Goal: Check status

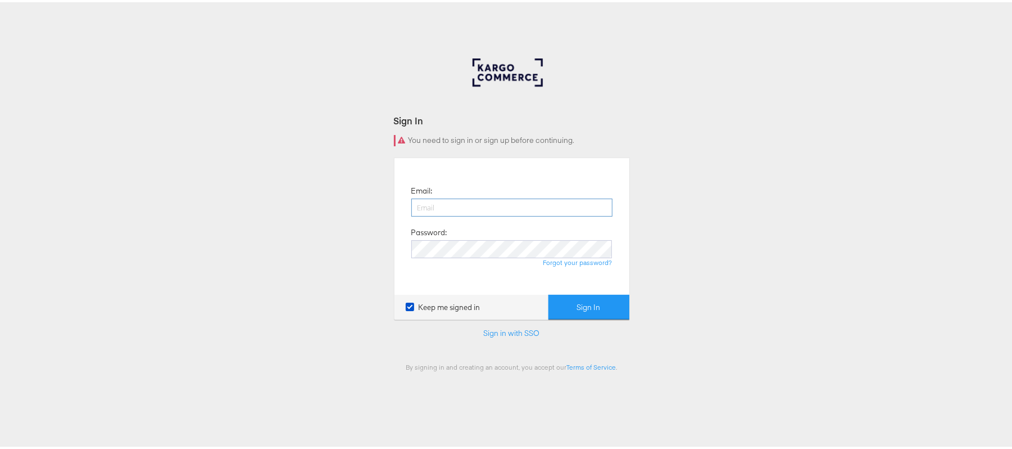
click at [556, 202] on input "email" at bounding box center [511, 205] width 201 height 18
click at [549, 207] on input "[PERSON_NAME][EMAIL_ADDRESS][PERSON_NAME][DOMAIN_NAME]" at bounding box center [511, 205] width 201 height 18
type input "s"
click at [549, 207] on input "email" at bounding box center [511, 205] width 201 height 18
type input "[PERSON_NAME][EMAIL_ADDRESS][DOMAIN_NAME]"
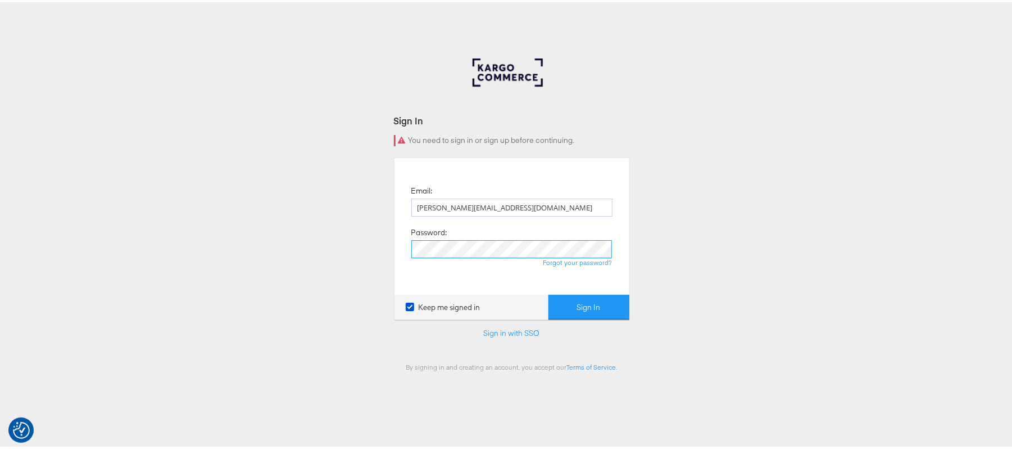
click at [549, 292] on button "Sign In" at bounding box center [589, 304] width 81 height 25
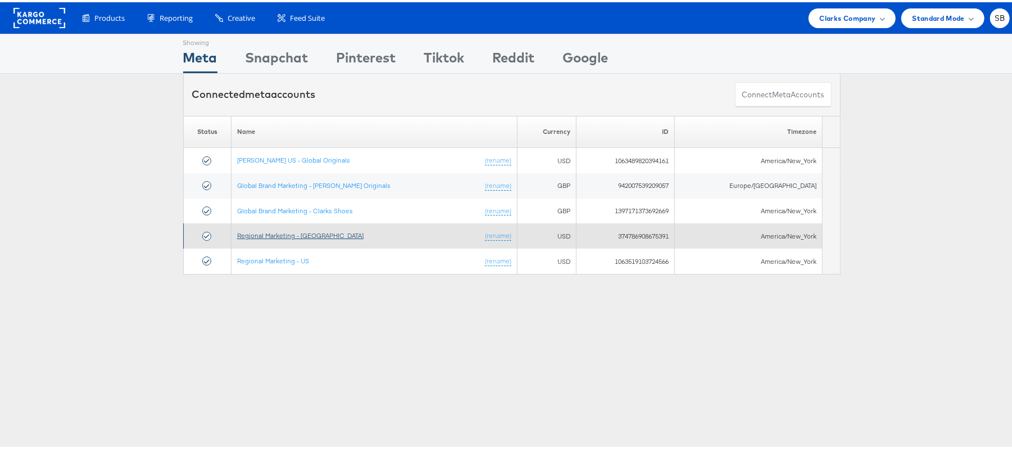
click at [301, 237] on link "Regional Marketing - CA" at bounding box center [300, 233] width 126 height 8
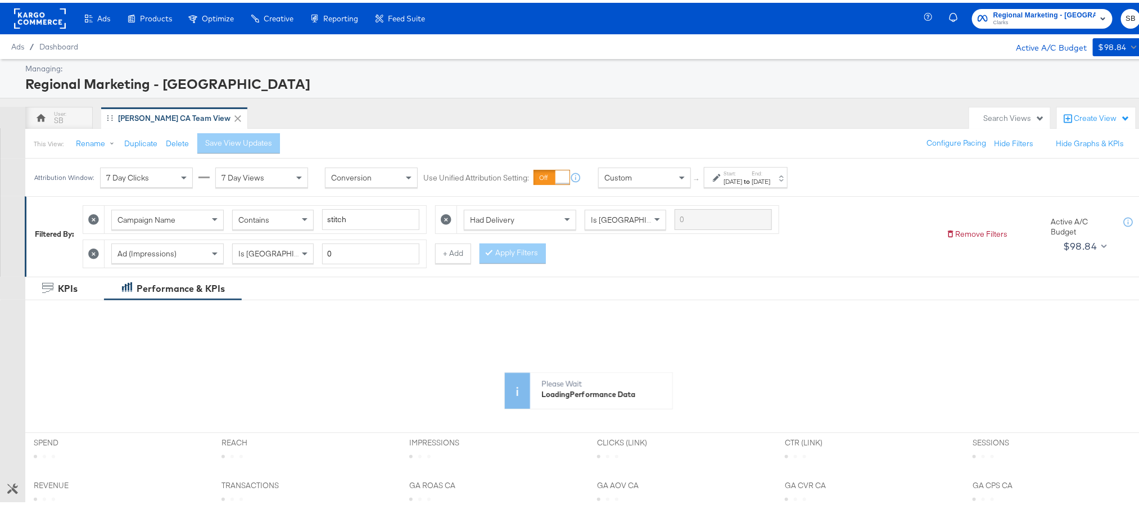
click at [770, 175] on div "Sep 30th 2025" at bounding box center [760, 178] width 19 height 9
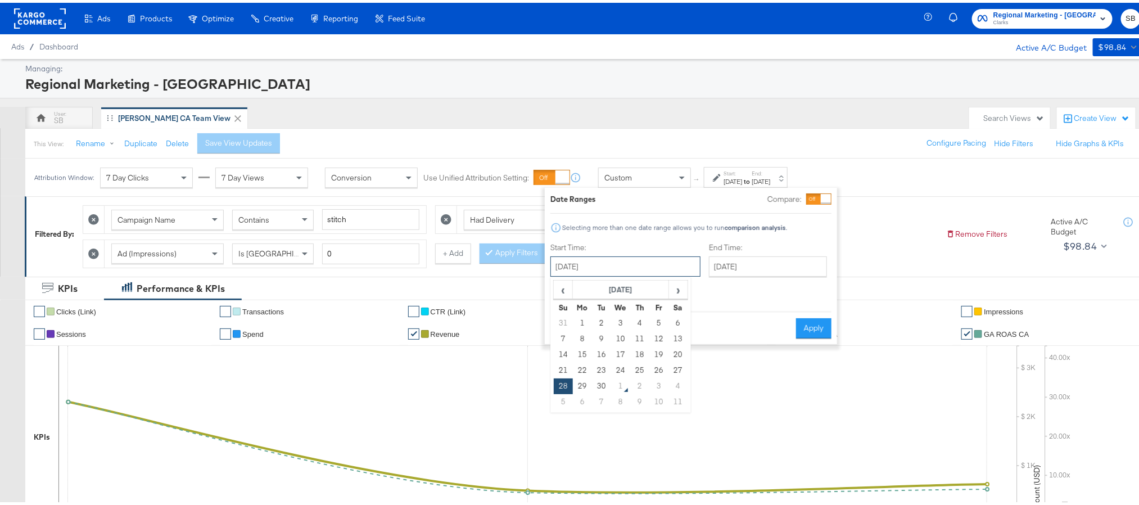
click at [649, 260] on input "September 28th 2025" at bounding box center [625, 263] width 150 height 20
click at [634, 286] on th "September 2025" at bounding box center [621, 287] width 96 height 19
click at [634, 286] on th "2025" at bounding box center [620, 287] width 112 height 19
click at [609, 341] on td "2024" at bounding box center [604, 339] width 34 height 28
click at [599, 370] on td "Oct" at bounding box center [604, 368] width 34 height 28
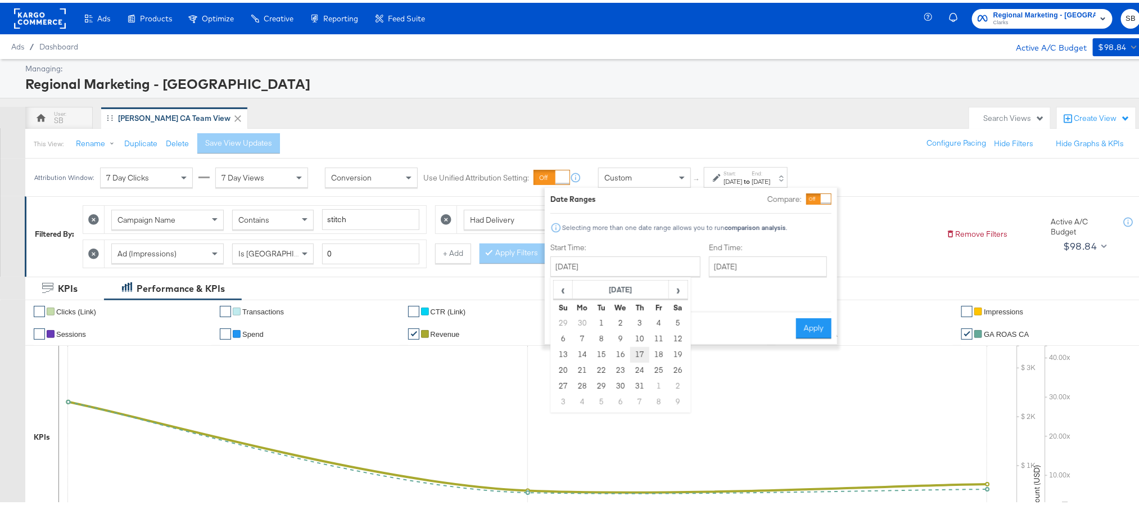
click at [637, 351] on td "17" at bounding box center [639, 352] width 19 height 16
type input "October 17th 2024"
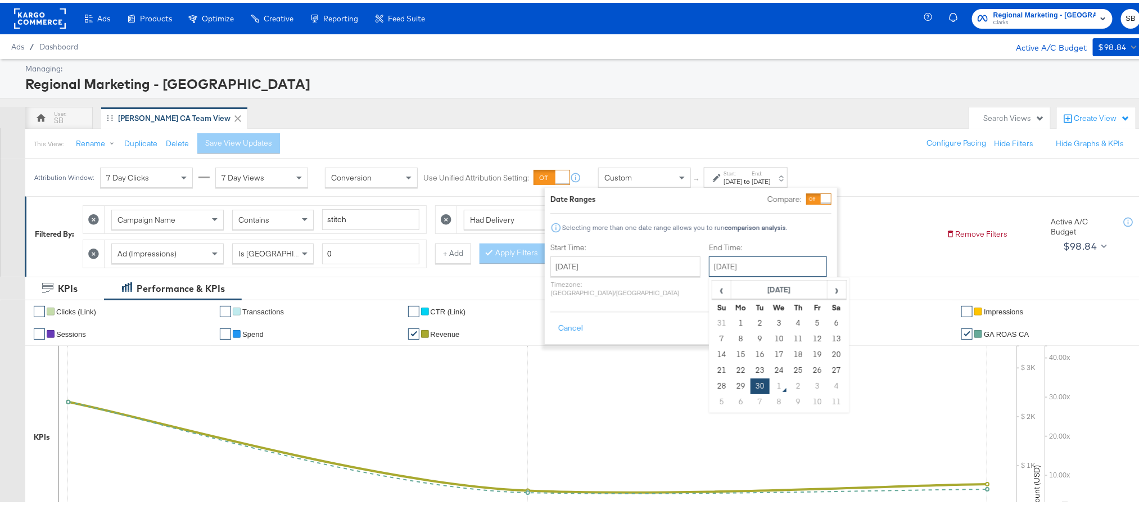
click at [737, 261] on input "September 30th 2025" at bounding box center [768, 263] width 118 height 20
click at [736, 282] on th "September 2025" at bounding box center [779, 287] width 96 height 19
click at [736, 282] on th "2025" at bounding box center [779, 287] width 112 height 19
click at [745, 339] on td "2024" at bounding box center [762, 339] width 34 height 28
click at [745, 369] on td "Oct" at bounding box center [762, 368] width 34 height 28
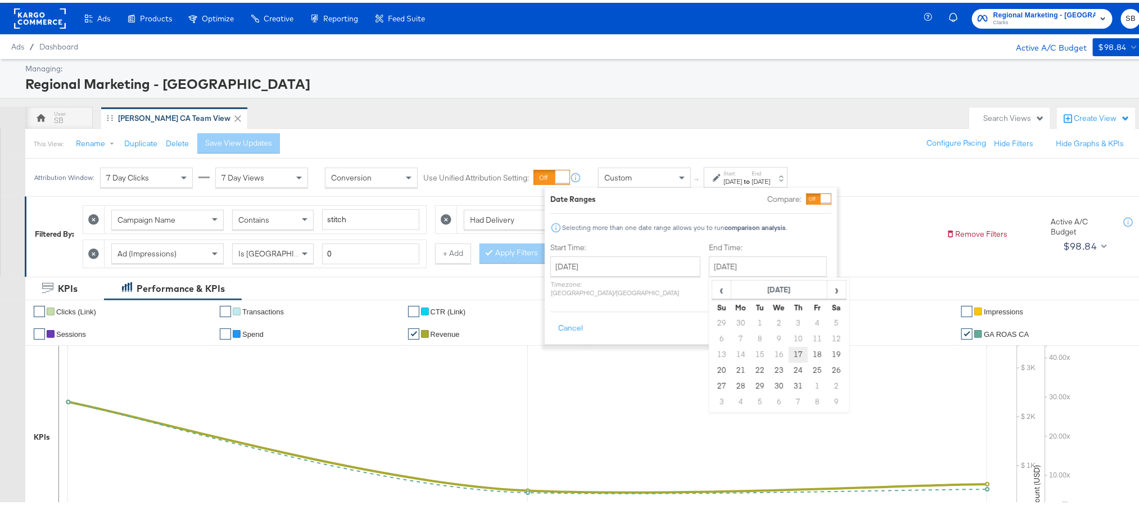
click at [789, 351] on td "17" at bounding box center [798, 352] width 19 height 16
type input "October 17th 2024"
click at [806, 318] on button "Apply" at bounding box center [812, 325] width 35 height 20
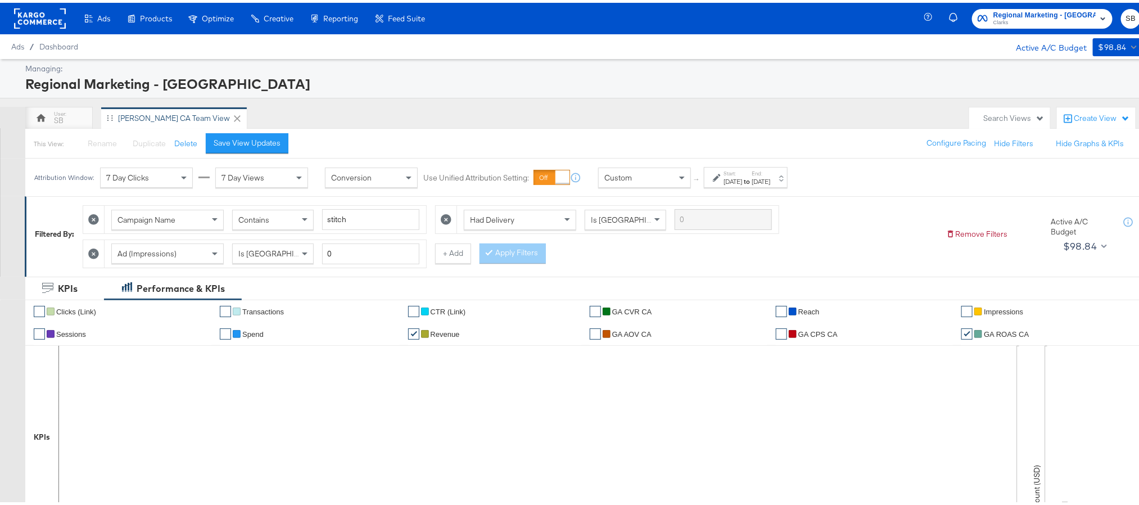
click at [49, 11] on rect at bounding box center [40, 16] width 52 height 20
